Goal: Task Accomplishment & Management: Manage account settings

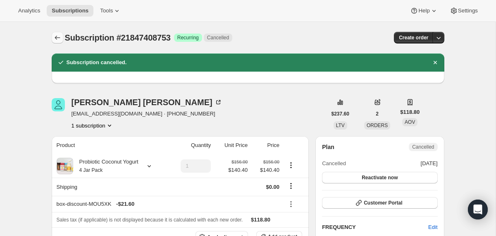
click at [57, 37] on icon "Subscriptions" at bounding box center [57, 38] width 8 height 8
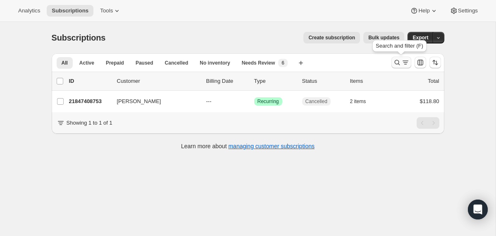
click at [395, 62] on icon "Search and filter results" at bounding box center [397, 62] width 5 height 5
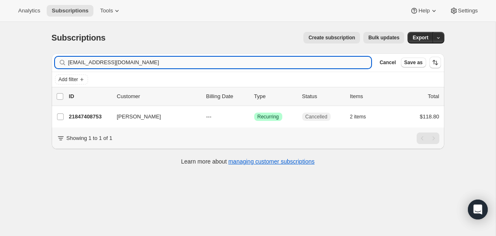
click at [288, 60] on input "[EMAIL_ADDRESS][DOMAIN_NAME]" at bounding box center [220, 63] width 304 height 12
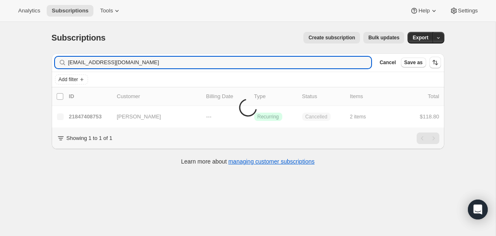
type input "[EMAIL_ADDRESS][DOMAIN_NAME]"
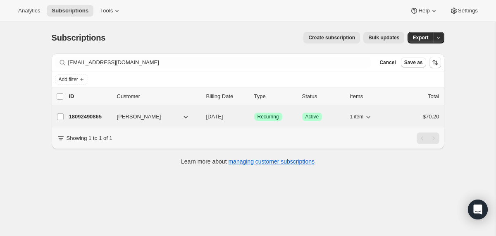
click at [207, 120] on p "[DATE]" at bounding box center [226, 117] width 41 height 8
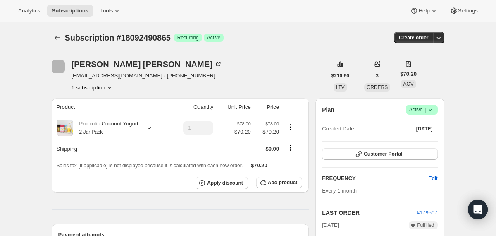
click at [432, 106] on icon at bounding box center [431, 110] width 8 height 8
click at [408, 142] on span "Cancel subscription" at bounding box center [419, 140] width 47 height 6
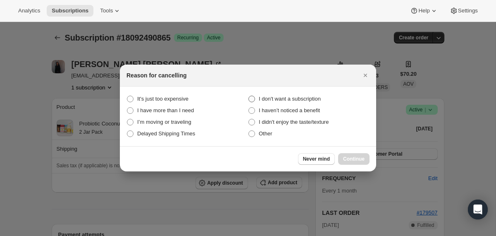
click at [301, 96] on span "I don't want a subscription" at bounding box center [290, 99] width 62 height 6
click at [249, 96] on subscription "I don't want a subscription" at bounding box center [249, 96] width 0 height 0
radio subscription "true"
click at [350, 159] on span "Continue" at bounding box center [354, 159] width 22 height 7
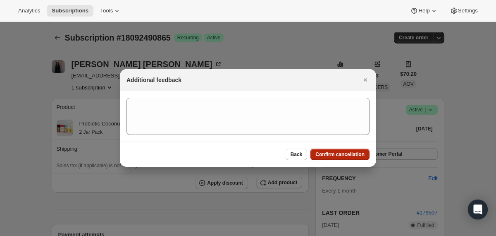
click at [350, 159] on button "Confirm cancellation" at bounding box center [340, 155] width 59 height 12
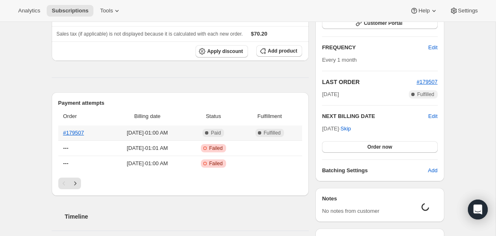
scroll to position [133, 0]
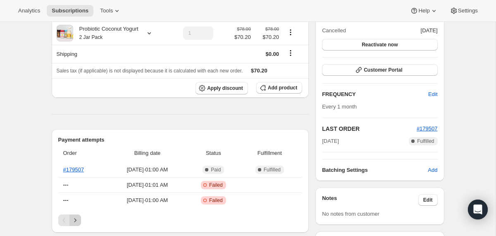
click at [76, 218] on icon "Next" at bounding box center [75, 220] width 8 height 8
click at [78, 220] on icon "Next" at bounding box center [75, 220] width 8 height 8
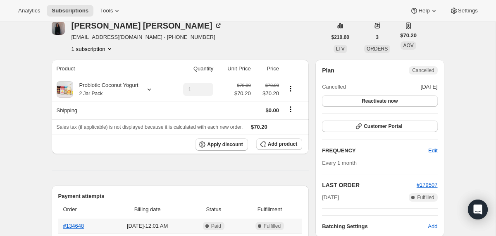
scroll to position [0, 0]
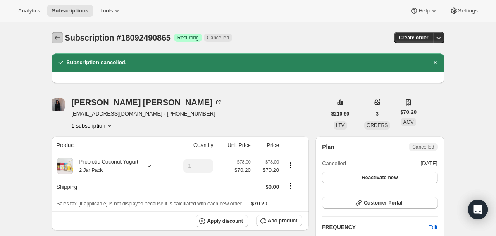
click at [58, 37] on icon "Subscriptions" at bounding box center [57, 38] width 8 height 8
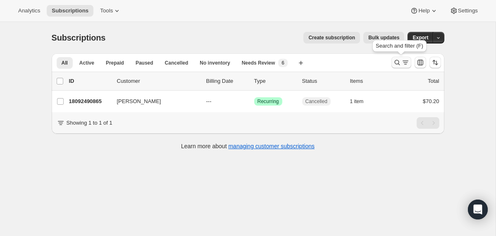
click at [398, 65] on icon "Search and filter results" at bounding box center [397, 62] width 8 height 8
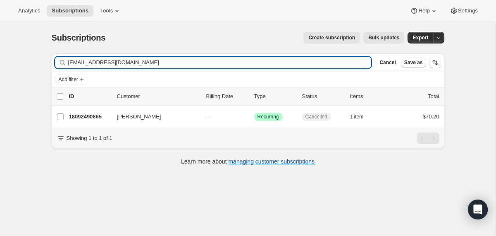
click at [324, 61] on input "[EMAIL_ADDRESS][DOMAIN_NAME]" at bounding box center [220, 63] width 304 height 12
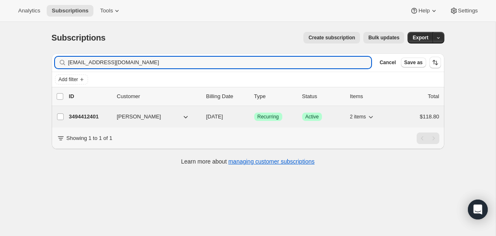
type input "[EMAIL_ADDRESS][DOMAIN_NAME]"
click at [205, 115] on div "3494412401 [PERSON_NAME] [DATE] Success Recurring Success Active 2 items $118.80" at bounding box center [254, 117] width 371 height 12
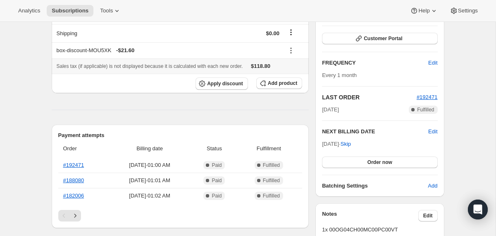
scroll to position [120, 0]
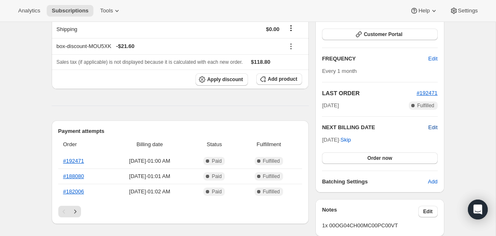
click at [434, 125] on span "Edit" at bounding box center [433, 127] width 9 height 8
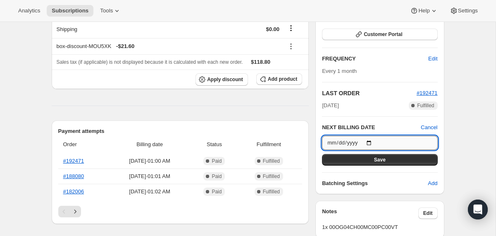
click at [372, 141] on input "[DATE]" at bounding box center [379, 143] width 115 height 14
type input "[DATE]"
click at [357, 162] on button "Save" at bounding box center [379, 160] width 115 height 12
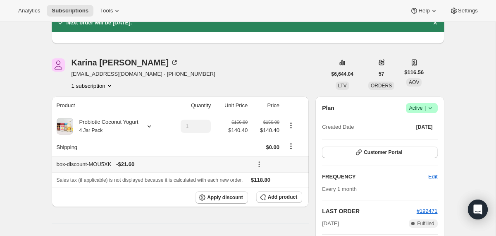
scroll to position [0, 0]
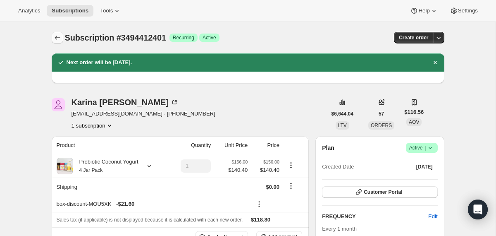
click at [56, 35] on icon "Subscriptions" at bounding box center [57, 38] width 8 height 8
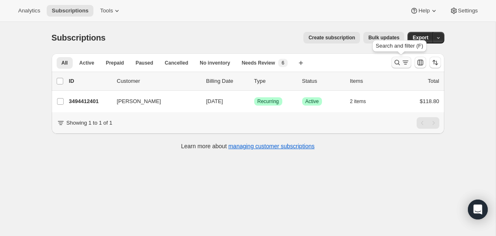
click at [394, 62] on icon "Search and filter results" at bounding box center [397, 62] width 8 height 8
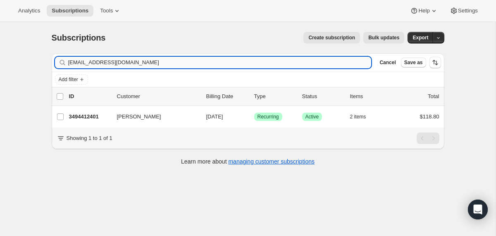
click at [352, 62] on input "[EMAIL_ADDRESS][DOMAIN_NAME]" at bounding box center [220, 63] width 304 height 12
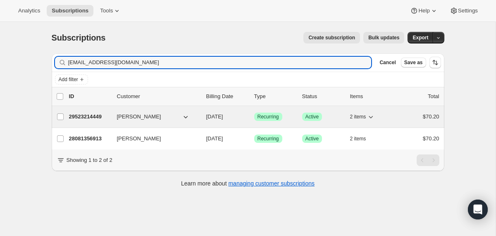
type input "[EMAIL_ADDRESS][DOMAIN_NAME]"
click at [203, 117] on div "29523214449 [PERSON_NAME] [DATE] Success Recurring Success Active 2 items $70.20" at bounding box center [254, 117] width 371 height 12
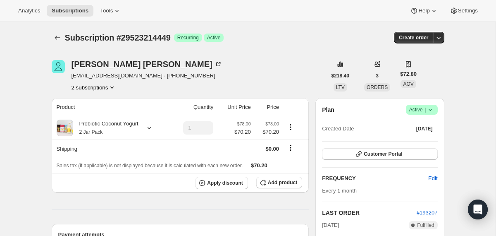
click at [432, 110] on icon at bounding box center [431, 110] width 8 height 8
click at [423, 123] on span "Pause subscription" at bounding box center [419, 126] width 46 height 6
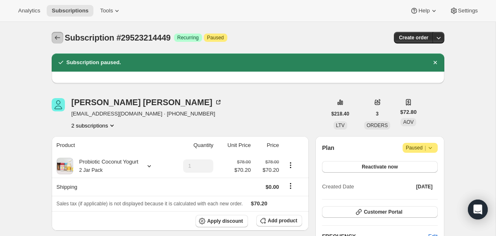
click at [59, 36] on icon "Subscriptions" at bounding box center [57, 38] width 8 height 8
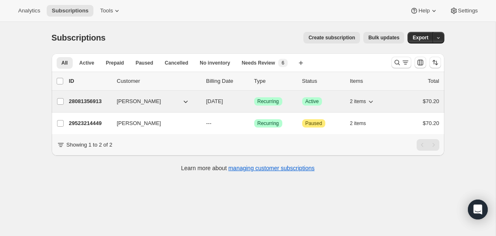
click at [207, 103] on span "[DATE]" at bounding box center [214, 101] width 17 height 6
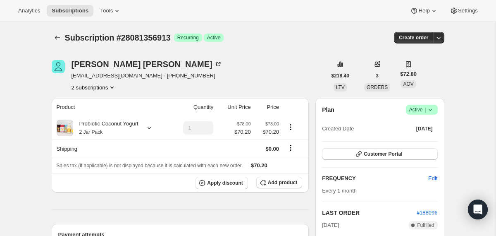
click at [432, 110] on icon at bounding box center [431, 110] width 8 height 8
click at [423, 123] on span "Pause subscription" at bounding box center [419, 126] width 46 height 6
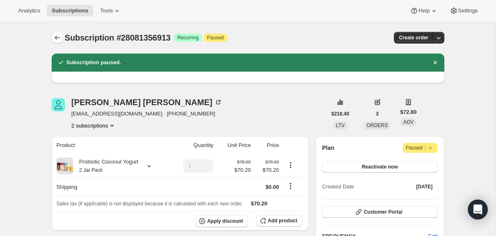
click at [57, 36] on icon "Subscriptions" at bounding box center [57, 38] width 8 height 8
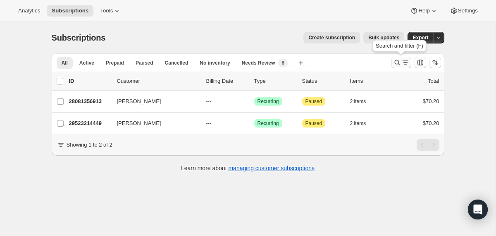
click at [396, 65] on icon "Search and filter results" at bounding box center [397, 62] width 8 height 8
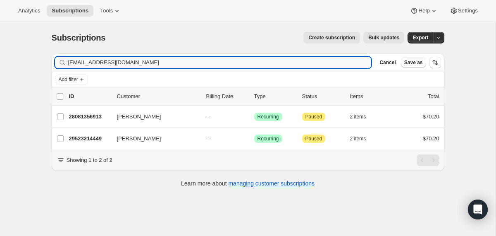
click at [346, 58] on input "[EMAIL_ADDRESS][DOMAIN_NAME]" at bounding box center [220, 63] width 304 height 12
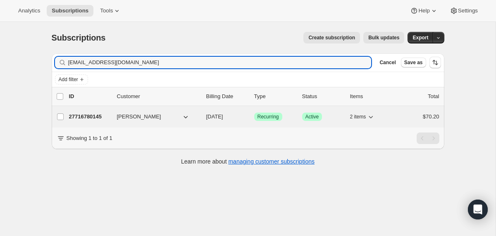
type input "[EMAIL_ADDRESS][DOMAIN_NAME]"
click at [204, 113] on div "27716780145 [PERSON_NAME] [DATE] Success Recurring Success Active 2 items $70.20" at bounding box center [254, 117] width 371 height 12
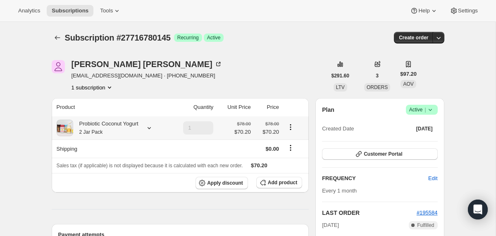
click at [109, 133] on div "Probiotic Coconut Yogurt 2 Jar Pack" at bounding box center [105, 128] width 65 height 17
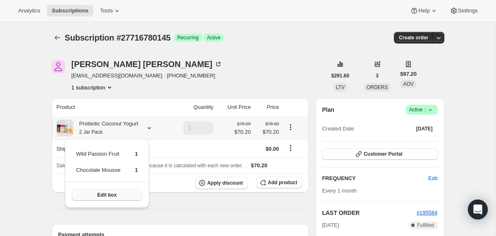
click at [94, 195] on button "Edit box" at bounding box center [107, 195] width 70 height 12
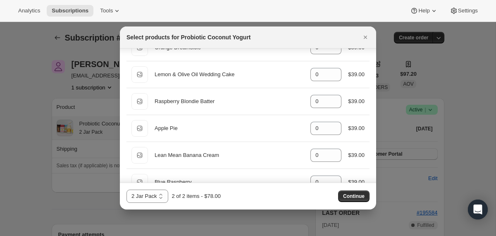
scroll to position [187, 0]
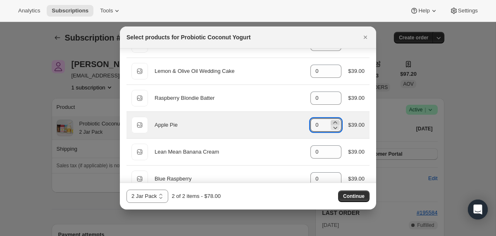
click at [331, 121] on icon ":r2v8:" at bounding box center [335, 122] width 8 height 8
type input "1"
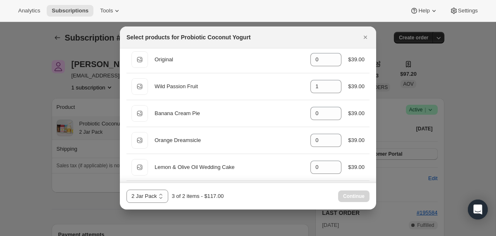
scroll to position [0, 0]
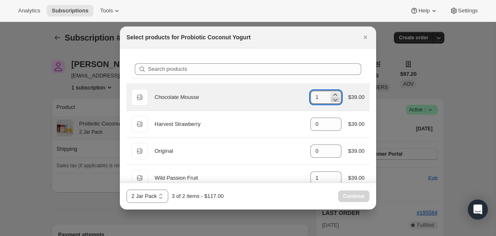
click at [335, 96] on icon ":r2v8:" at bounding box center [335, 100] width 8 height 8
type input "0"
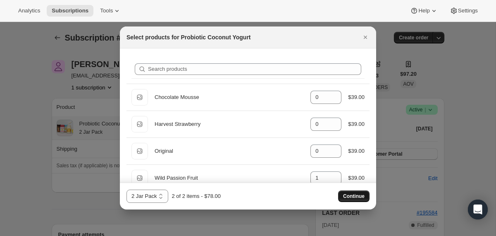
click at [345, 194] on span "Continue" at bounding box center [354, 196] width 22 height 7
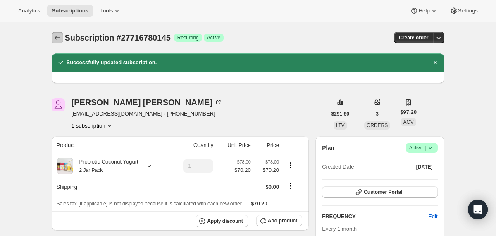
click at [57, 38] on icon "Subscriptions" at bounding box center [57, 38] width 8 height 8
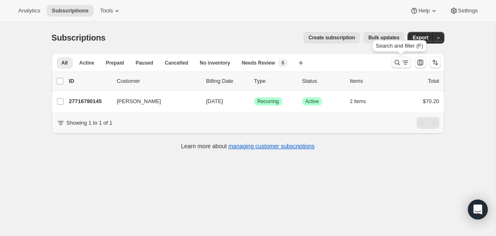
click at [400, 64] on icon "Search and filter results" at bounding box center [397, 62] width 8 height 8
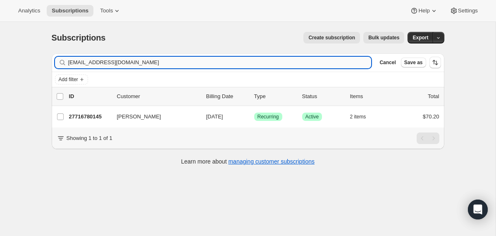
click at [346, 61] on input "[EMAIL_ADDRESS][DOMAIN_NAME]" at bounding box center [220, 63] width 304 height 12
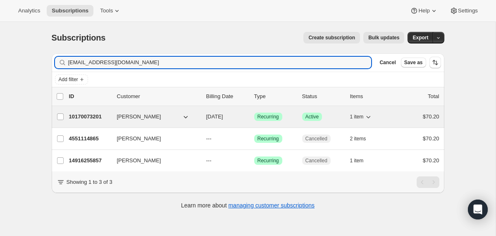
type input "[EMAIL_ADDRESS][DOMAIN_NAME]"
click at [203, 114] on div "10170073201 [PERSON_NAME] [DATE] Success Recurring Success Active 1 item $70.20" at bounding box center [254, 117] width 371 height 12
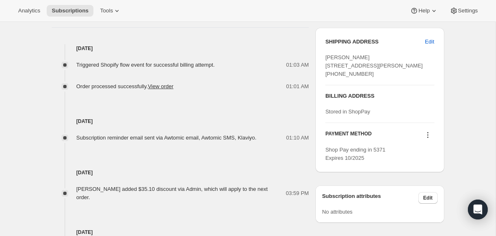
scroll to position [340, 0]
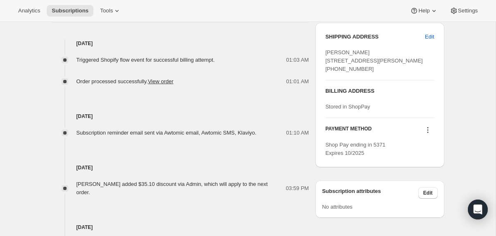
click at [426, 134] on icon at bounding box center [428, 130] width 8 height 8
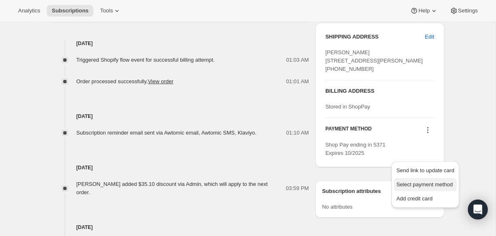
click at [409, 185] on span "Select payment method" at bounding box center [425, 184] width 57 height 6
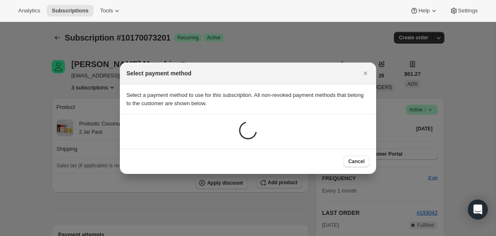
scroll to position [0, 0]
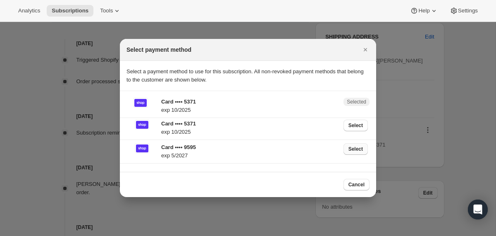
click at [350, 150] on span "Select" at bounding box center [356, 149] width 14 height 7
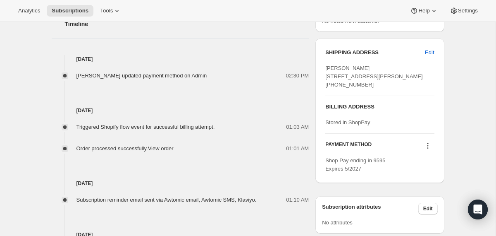
scroll to position [404, 0]
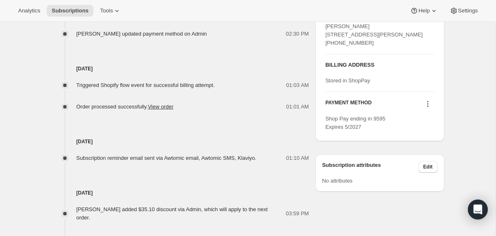
click at [427, 108] on icon at bounding box center [428, 104] width 8 height 8
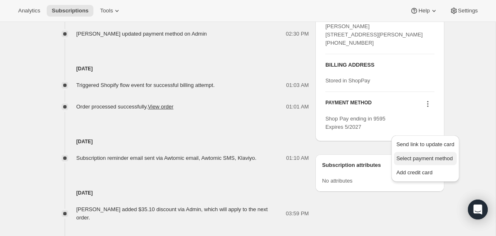
click at [411, 158] on span "Select payment method" at bounding box center [425, 158] width 57 height 6
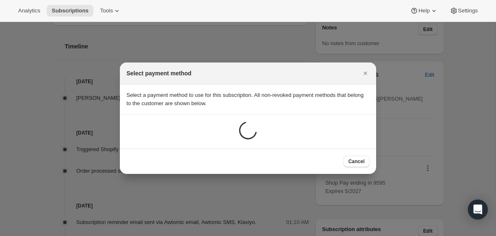
scroll to position [0, 0]
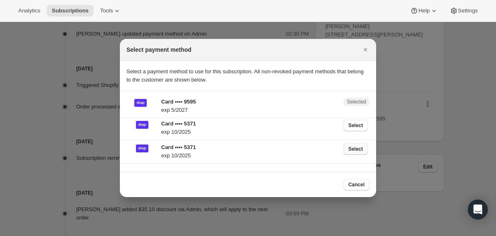
click at [353, 147] on span "Select" at bounding box center [356, 149] width 14 height 7
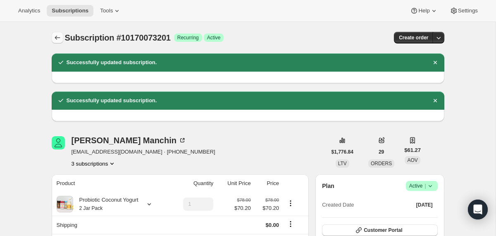
click at [57, 35] on icon "Subscriptions" at bounding box center [57, 38] width 8 height 8
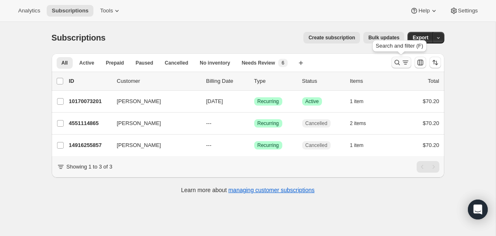
click at [397, 64] on icon "Search and filter results" at bounding box center [397, 62] width 8 height 8
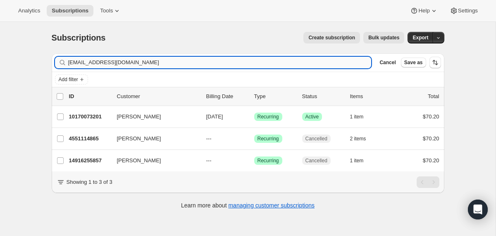
click at [307, 60] on input "[EMAIL_ADDRESS][DOMAIN_NAME]" at bounding box center [220, 63] width 304 height 12
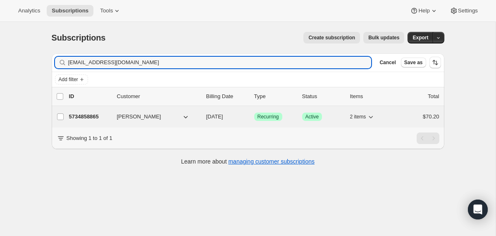
type input "[EMAIL_ADDRESS][DOMAIN_NAME]"
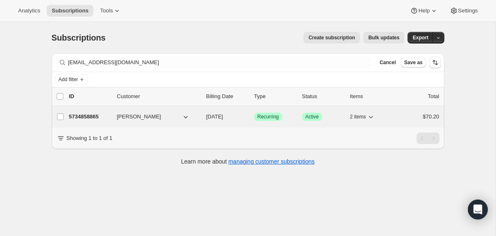
click at [198, 120] on div "[PERSON_NAME]" at bounding box center [158, 117] width 83 height 8
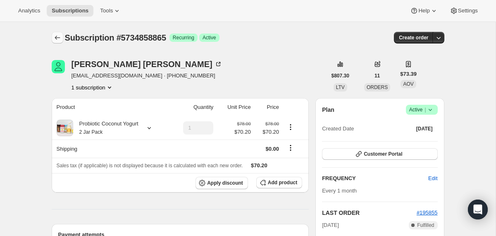
click at [59, 36] on icon "Subscriptions" at bounding box center [57, 38] width 8 height 8
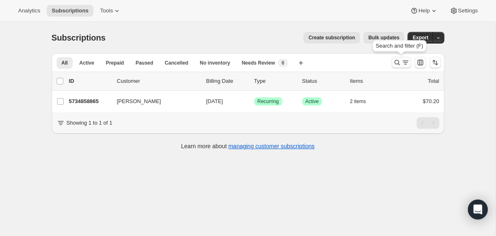
click at [398, 61] on icon "Search and filter results" at bounding box center [397, 62] width 8 height 8
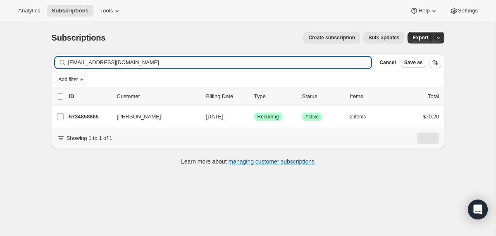
click at [290, 63] on input "[EMAIL_ADDRESS][DOMAIN_NAME]" at bounding box center [220, 63] width 304 height 12
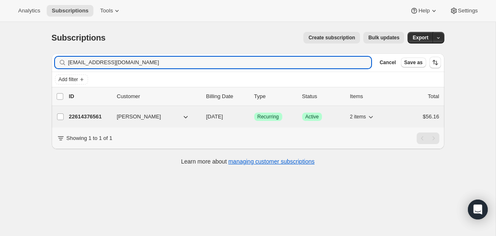
type input "[EMAIL_ADDRESS][DOMAIN_NAME]"
click at [206, 117] on span "[DATE]" at bounding box center [214, 116] width 17 height 6
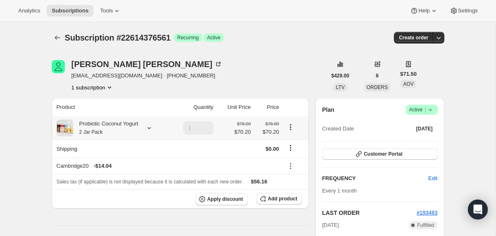
click at [135, 128] on div "Probiotic Coconut Yogurt 2 Jar Pack" at bounding box center [105, 128] width 65 height 17
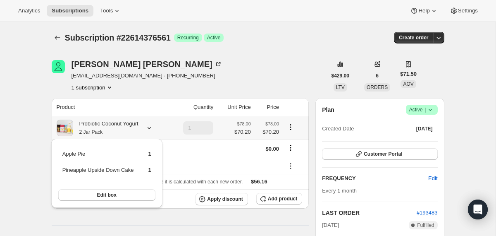
click at [135, 128] on div "Probiotic Coconut Yogurt 2 Jar Pack" at bounding box center [105, 128] width 65 height 17
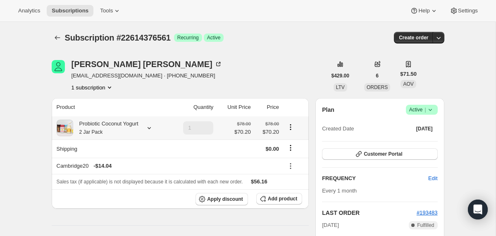
click at [135, 128] on div "Probiotic Coconut Yogurt 2 Jar Pack" at bounding box center [105, 128] width 65 height 17
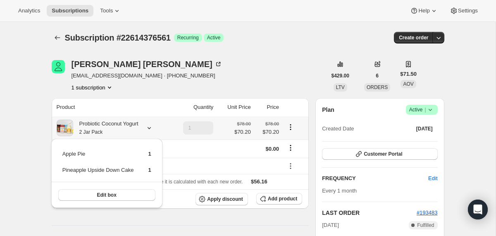
click at [135, 128] on div "Probiotic Coconut Yogurt 2 Jar Pack" at bounding box center [105, 128] width 65 height 17
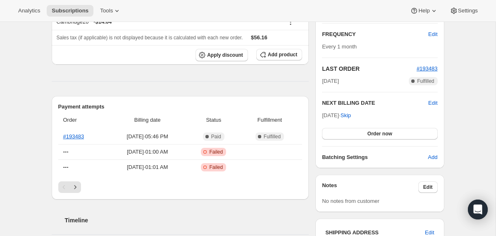
scroll to position [147, 0]
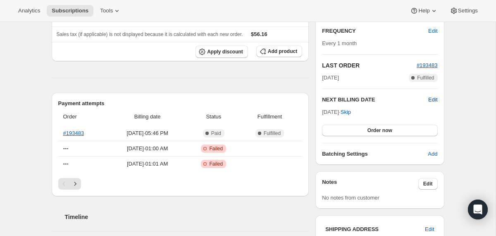
click at [432, 97] on span "Edit" at bounding box center [433, 100] width 9 height 8
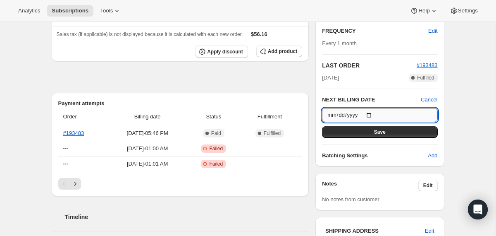
click at [373, 113] on input "[DATE]" at bounding box center [379, 115] width 115 height 14
type input "[DATE]"
click at [362, 131] on button "Save" at bounding box center [379, 132] width 115 height 12
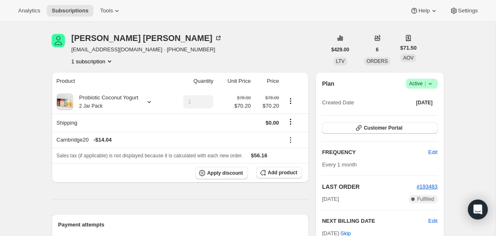
scroll to position [0, 0]
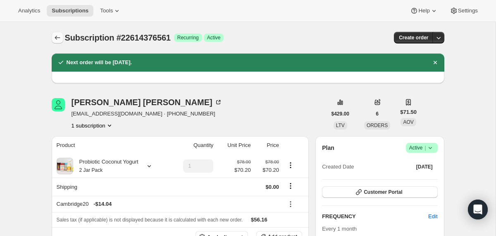
click at [56, 33] on button "Subscriptions" at bounding box center [58, 38] width 12 height 12
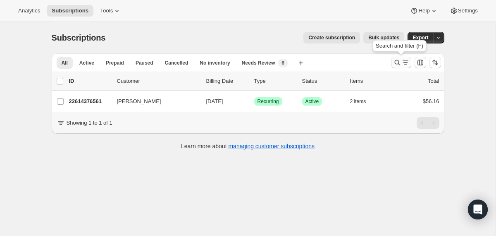
click at [394, 66] on icon "Search and filter results" at bounding box center [397, 62] width 8 height 8
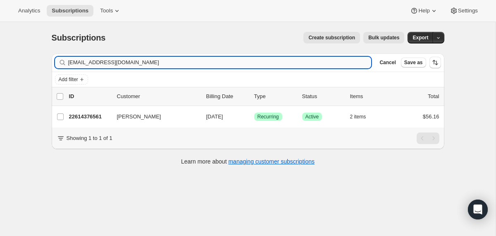
click at [324, 65] on input "[EMAIL_ADDRESS][DOMAIN_NAME]" at bounding box center [220, 63] width 304 height 12
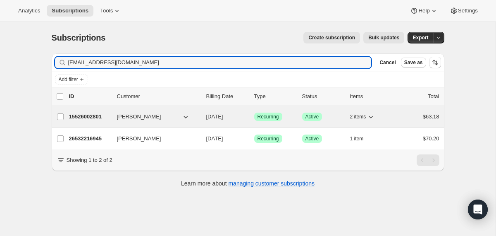
type input "[EMAIL_ADDRESS][DOMAIN_NAME]"
click at [201, 120] on div "15526002801 [PERSON_NAME] [DATE] Success Recurring Success Active 2 items $63.18" at bounding box center [254, 117] width 371 height 12
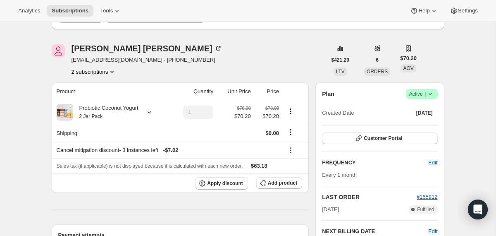
scroll to position [92, 0]
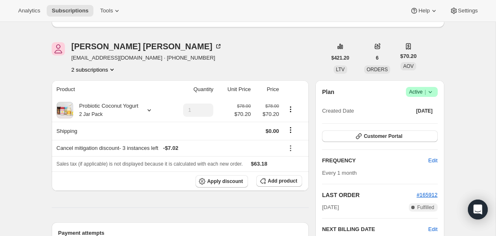
click at [431, 94] on icon at bounding box center [431, 92] width 8 height 8
click at [430, 118] on span "Cancel subscription" at bounding box center [419, 122] width 47 height 8
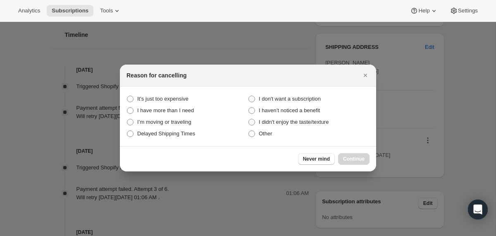
scroll to position [0, 0]
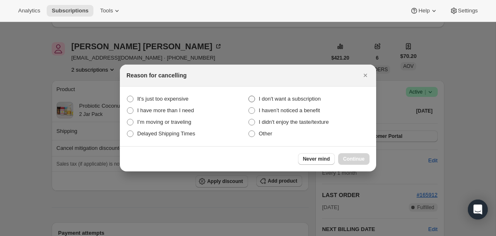
click at [313, 96] on span "I don't want a subscription" at bounding box center [290, 99] width 62 height 6
click at [249, 96] on subscription "I don't want a subscription" at bounding box center [249, 96] width 0 height 0
radio subscription "true"
click at [344, 158] on span "Continue" at bounding box center [354, 159] width 22 height 7
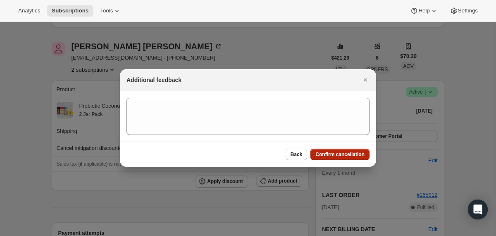
click at [344, 158] on button "Confirm cancellation" at bounding box center [340, 155] width 59 height 12
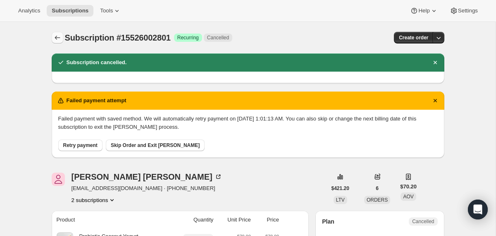
click at [54, 36] on icon "Subscriptions" at bounding box center [57, 38] width 8 height 8
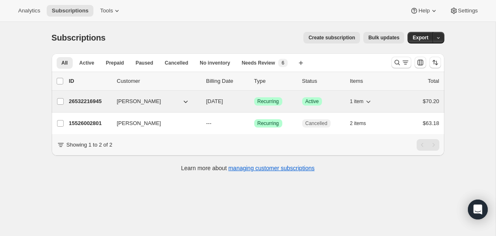
click at [205, 103] on div "26532216945 [PERSON_NAME] [DATE] Success Recurring Success Active 1 item $70.20" at bounding box center [254, 102] width 371 height 12
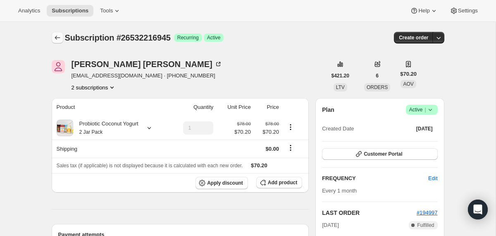
click at [59, 36] on icon "Subscriptions" at bounding box center [57, 38] width 8 height 8
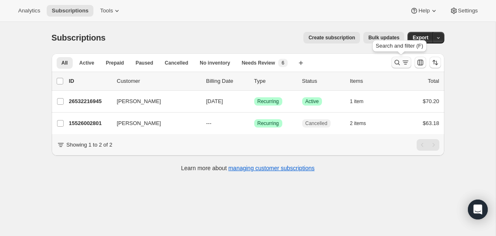
click at [400, 58] on button "Search and filter results" at bounding box center [402, 63] width 20 height 12
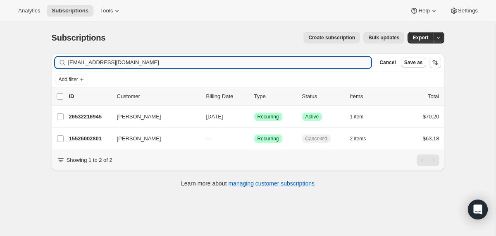
click at [339, 60] on input "[EMAIL_ADDRESS][DOMAIN_NAME]" at bounding box center [220, 63] width 304 height 12
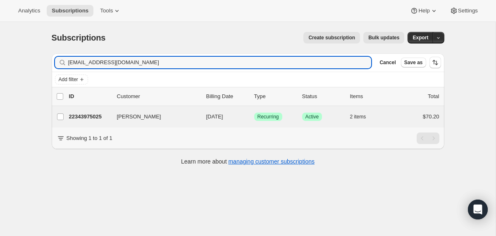
type input "[EMAIL_ADDRESS][DOMAIN_NAME]"
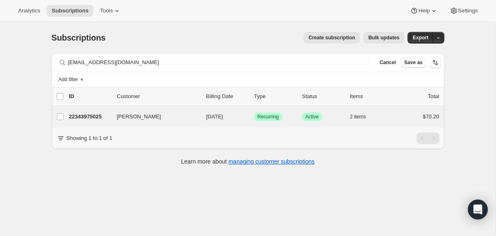
click at [205, 110] on div "[PERSON_NAME] 22343975025 [PERSON_NAME] [DATE] Success Recurring Success Active…" at bounding box center [248, 117] width 393 height 22
click at [204, 116] on div "22343975025 [PERSON_NAME] [DATE] Success Recurring Success Active 2 items $70.20" at bounding box center [254, 117] width 371 height 12
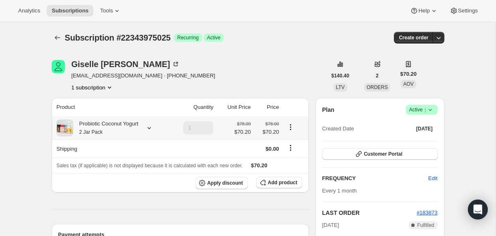
click at [151, 126] on icon at bounding box center [149, 128] width 8 height 8
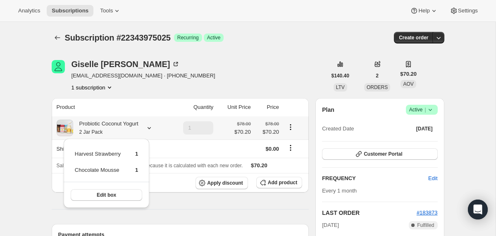
click at [151, 126] on icon at bounding box center [149, 128] width 8 height 8
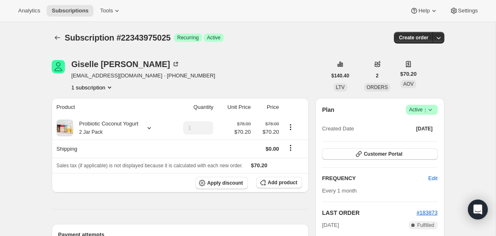
click at [433, 104] on div "Plan Success Active | Created Date [DATE] Customer Portal FREQUENCY Edit Every …" at bounding box center [380, 205] width 129 height 214
click at [431, 110] on icon at bounding box center [430, 110] width 3 height 2
click at [432, 139] on span "Cancel subscription" at bounding box center [419, 140] width 47 height 6
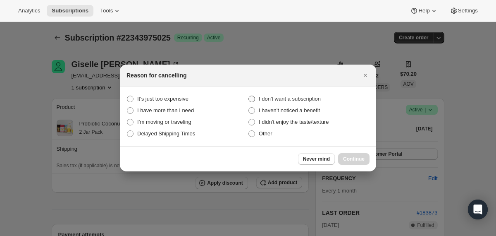
click at [288, 98] on span "I don't want a subscription" at bounding box center [290, 99] width 62 height 6
click at [249, 96] on subscription "I don't want a subscription" at bounding box center [249, 96] width 0 height 0
radio subscription "true"
click at [347, 158] on span "Continue" at bounding box center [354, 159] width 22 height 7
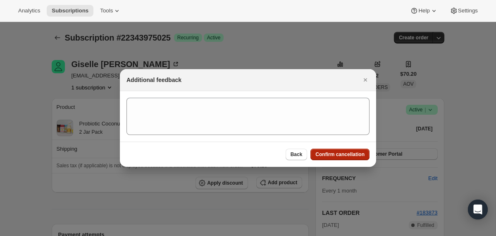
click at [347, 157] on span "Confirm cancellation" at bounding box center [340, 154] width 49 height 7
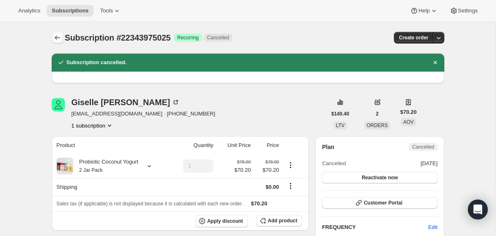
click at [52, 38] on button "Subscriptions" at bounding box center [58, 38] width 12 height 12
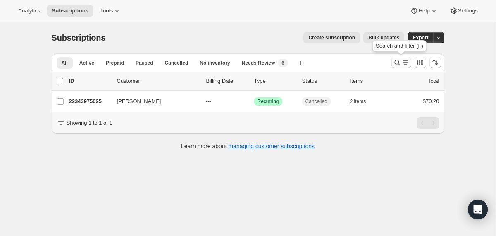
click at [396, 63] on icon "Search and filter results" at bounding box center [397, 62] width 8 height 8
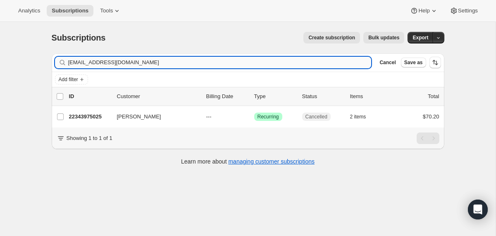
click at [291, 60] on input "[EMAIL_ADDRESS][DOMAIN_NAME]" at bounding box center [220, 63] width 304 height 12
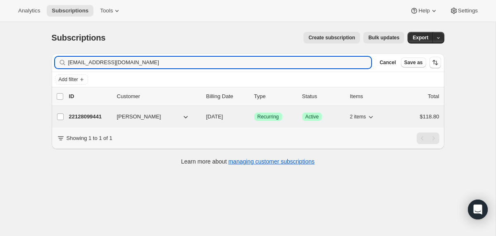
type input "[EMAIL_ADDRESS][DOMAIN_NAME]"
click at [201, 118] on div "22128099441 [PERSON_NAME] [DATE] Success Recurring Success Active 2 items $118.…" at bounding box center [254, 117] width 371 height 12
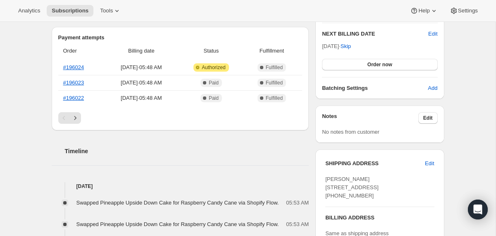
scroll to position [214, 0]
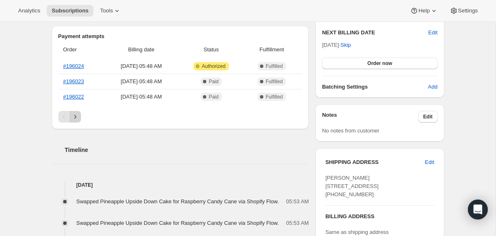
click at [77, 116] on icon "Next" at bounding box center [75, 117] width 8 height 8
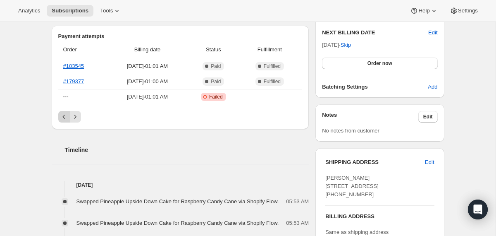
click at [59, 118] on button "Previous" at bounding box center [64, 117] width 12 height 12
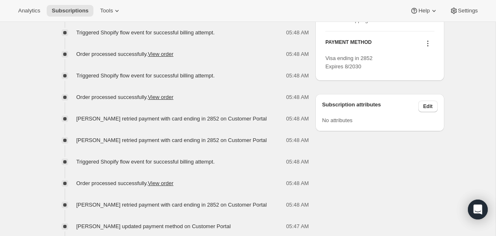
scroll to position [427, 0]
